Goal: Navigation & Orientation: Find specific page/section

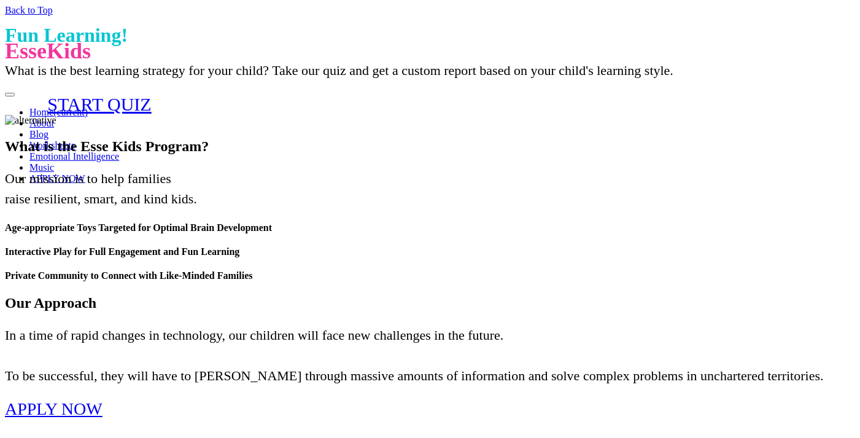
click at [48, 129] on link "Blog" at bounding box center [38, 134] width 19 height 10
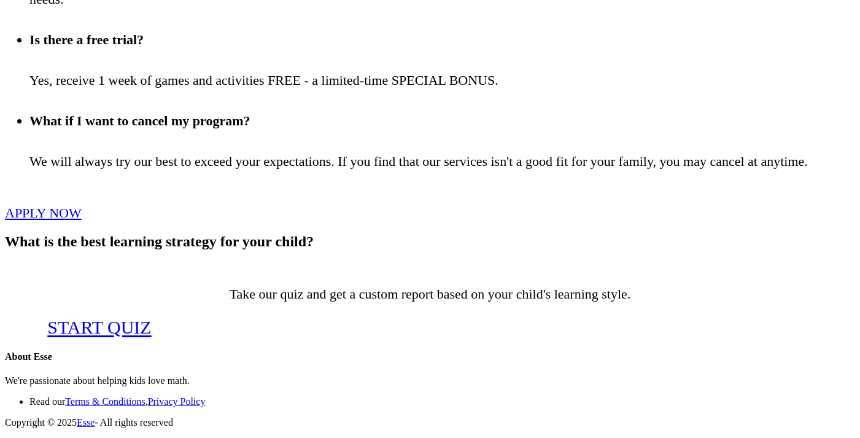
scroll to position [487, 4]
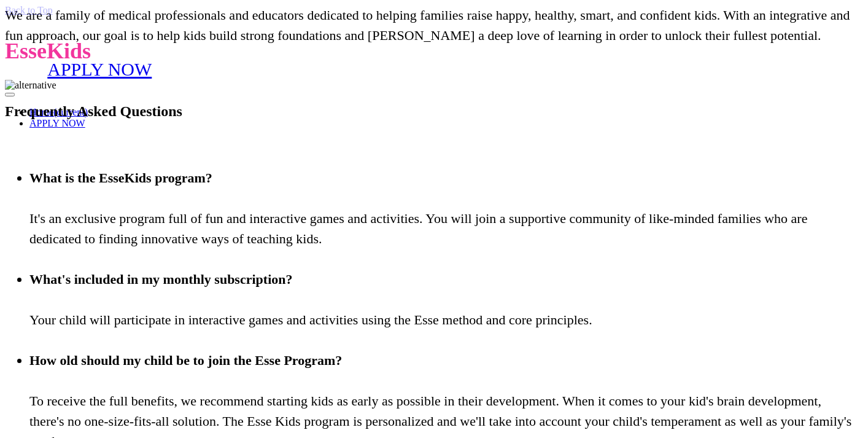
scroll to position [487, 4]
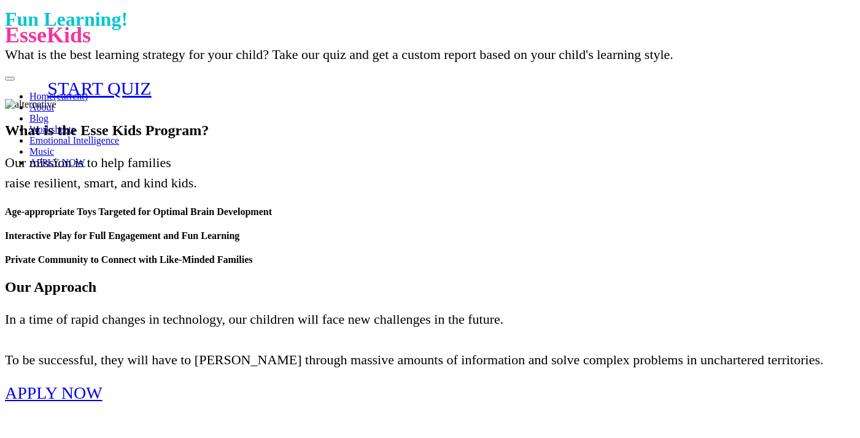
click at [48, 113] on link "Blog" at bounding box center [38, 118] width 19 height 10
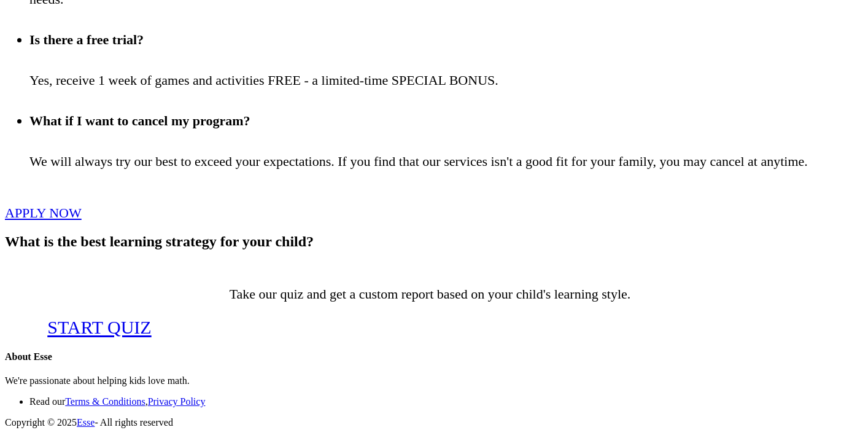
scroll to position [487, 4]
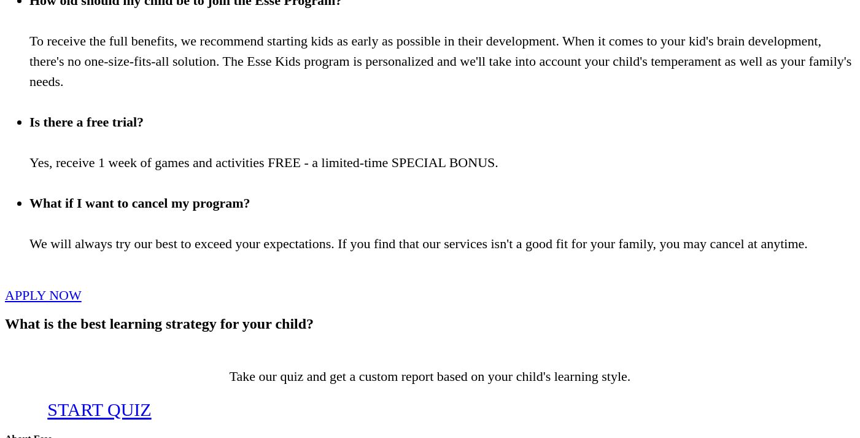
scroll to position [413, 0]
